Goal: Navigation & Orientation: Go to known website

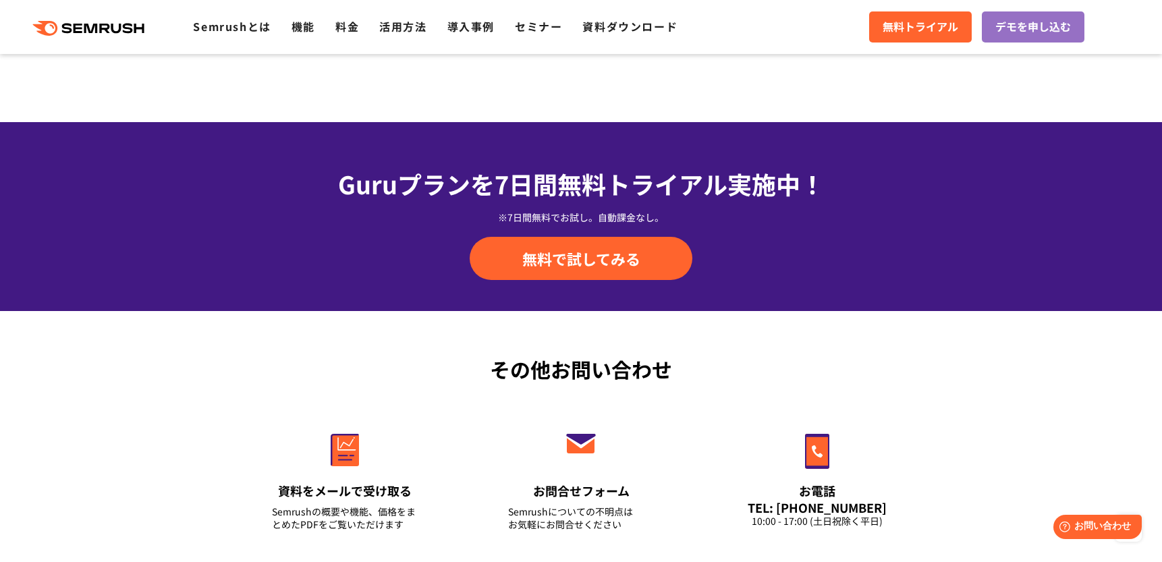
scroll to position [4774, 0]
